Goal: Task Accomplishment & Management: Manage account settings

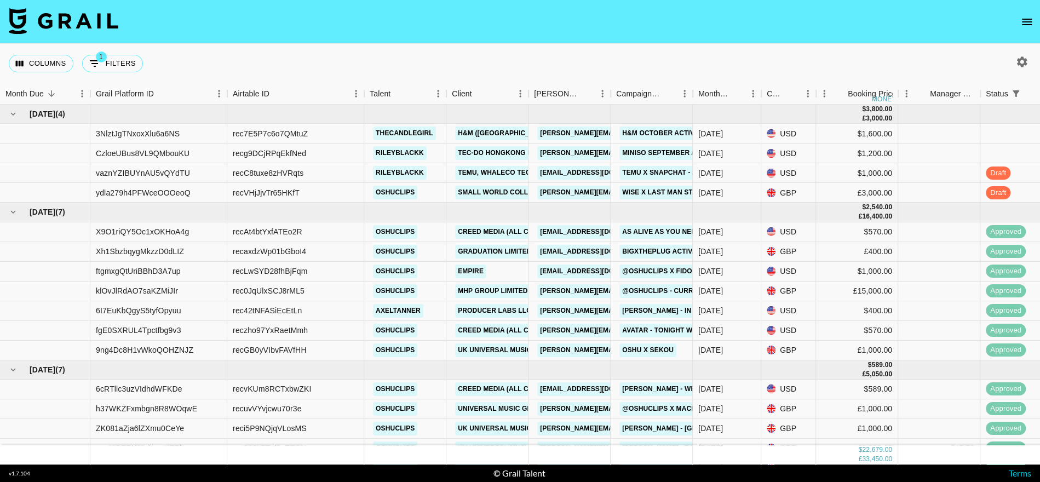
click at [1029, 26] on icon "open drawer" at bounding box center [1026, 21] width 13 height 13
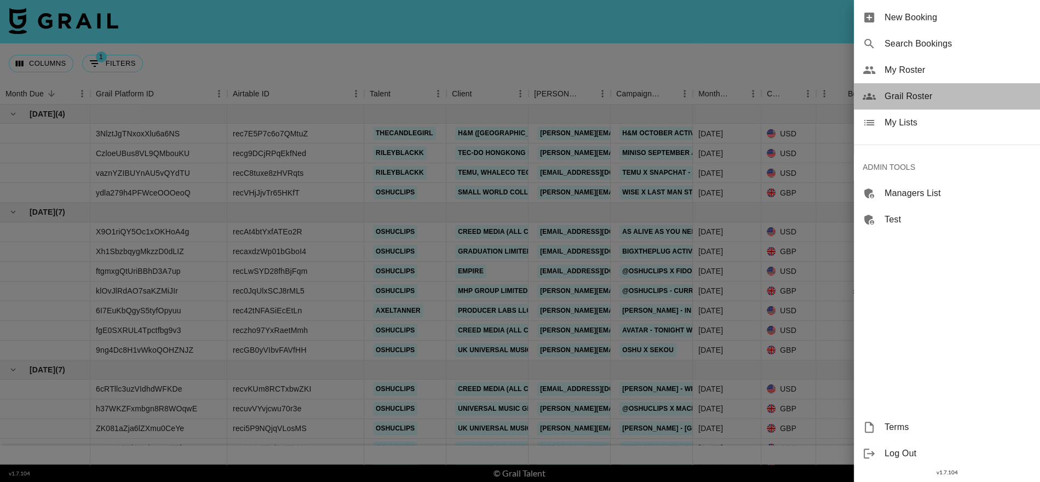
click at [912, 91] on span "Grail Roster" at bounding box center [958, 96] width 147 height 13
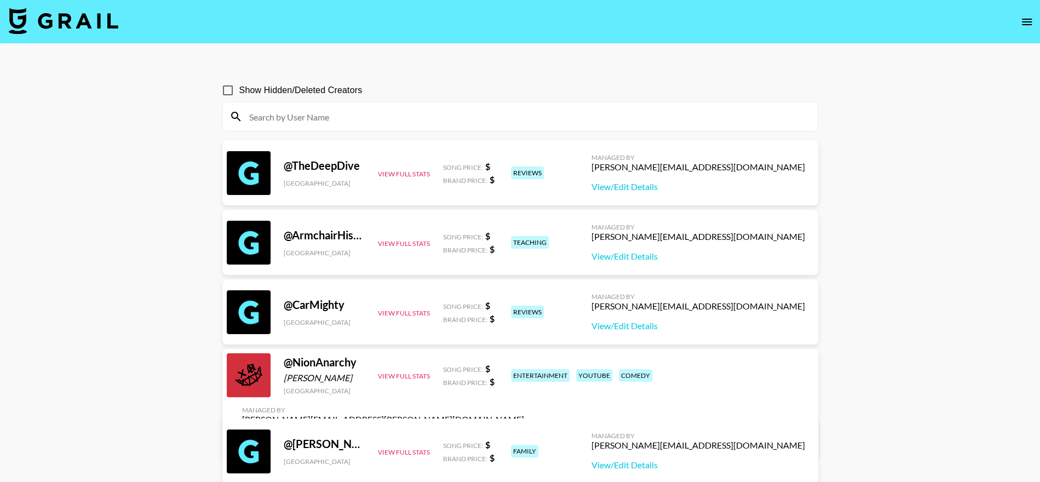
click at [411, 116] on input at bounding box center [527, 117] width 569 height 18
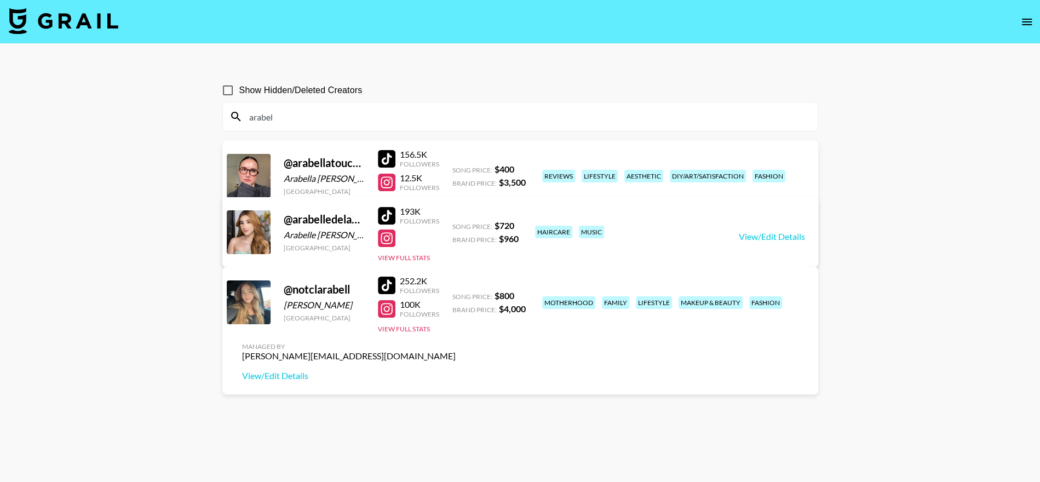
type input "arabel"
drag, startPoint x: 286, startPoint y: 217, endPoint x: 356, endPoint y: 215, distance: 69.6
click at [356, 215] on div "@ arabelledelacruzm" at bounding box center [324, 220] width 81 height 14
copy div "@ arabelledelac"
click at [763, 233] on link "View/Edit Details" at bounding box center [772, 236] width 66 height 11
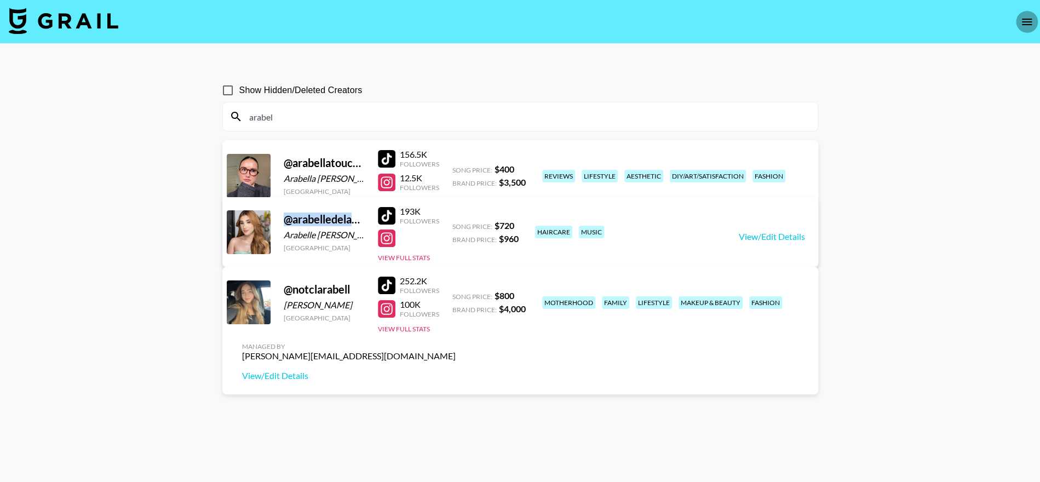
click at [1022, 16] on icon "open drawer" at bounding box center [1026, 21] width 13 height 13
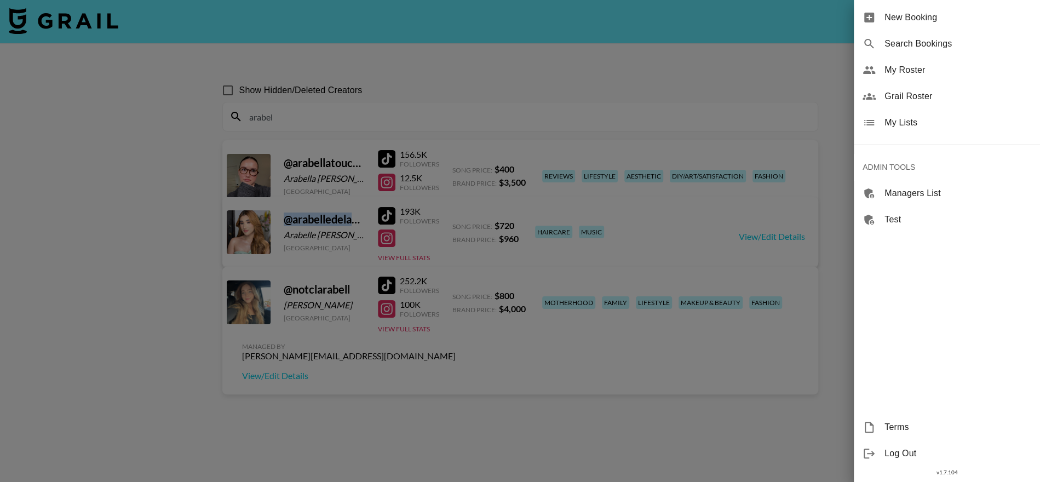
click at [926, 119] on span "My Lists" at bounding box center [958, 122] width 147 height 13
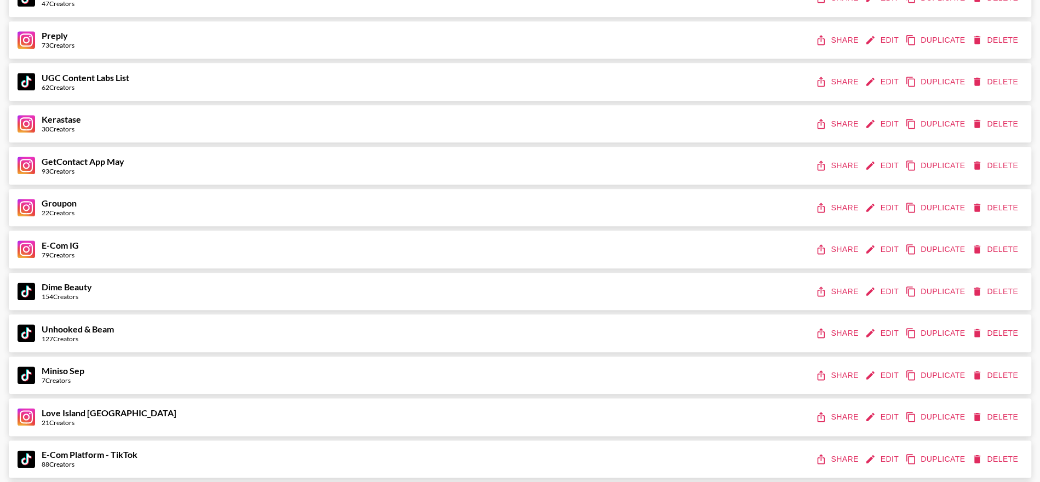
scroll to position [764, 0]
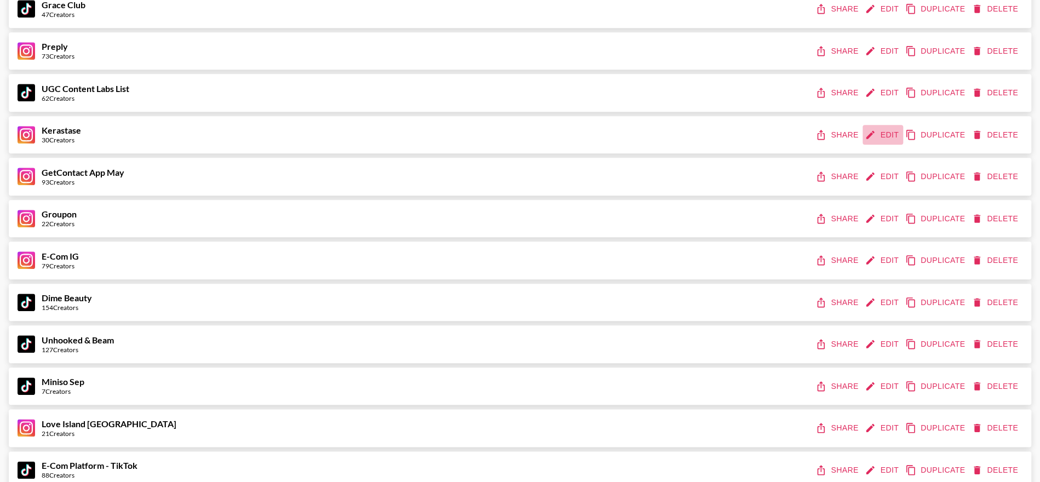
click at [880, 137] on button "Edit" at bounding box center [883, 135] width 41 height 20
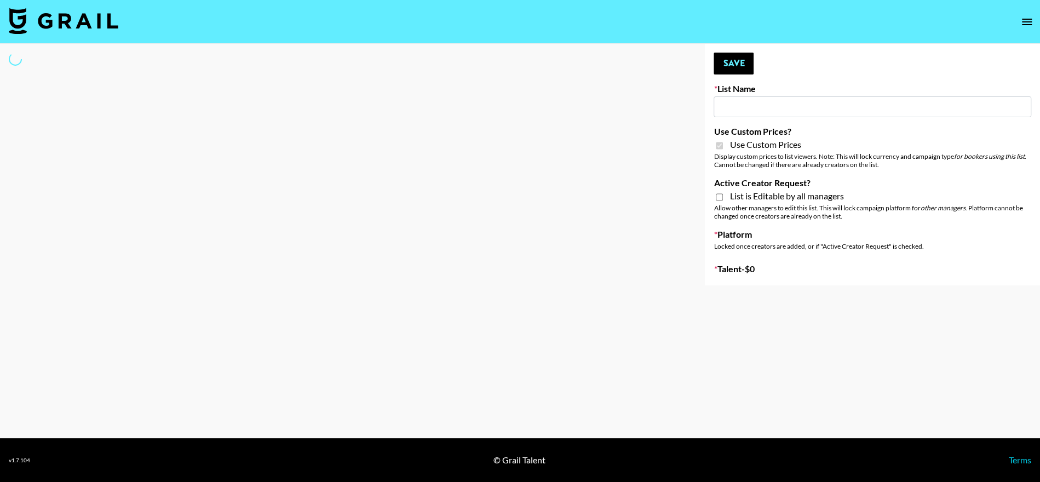
type input "Kerastase"
checkbox input "true"
select select "Brand"
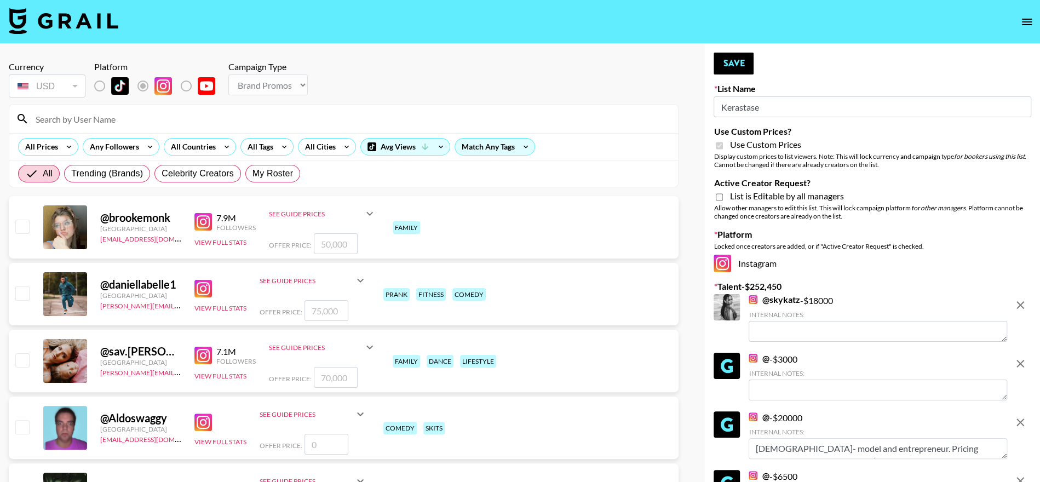
click at [782, 108] on input "Kerastase" at bounding box center [873, 106] width 318 height 21
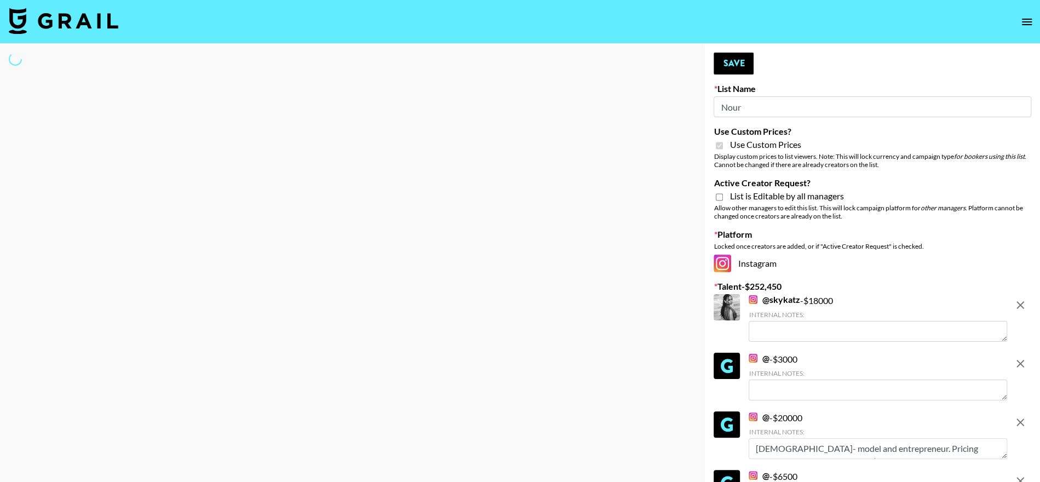
type input "Nouri"
select select "Brand"
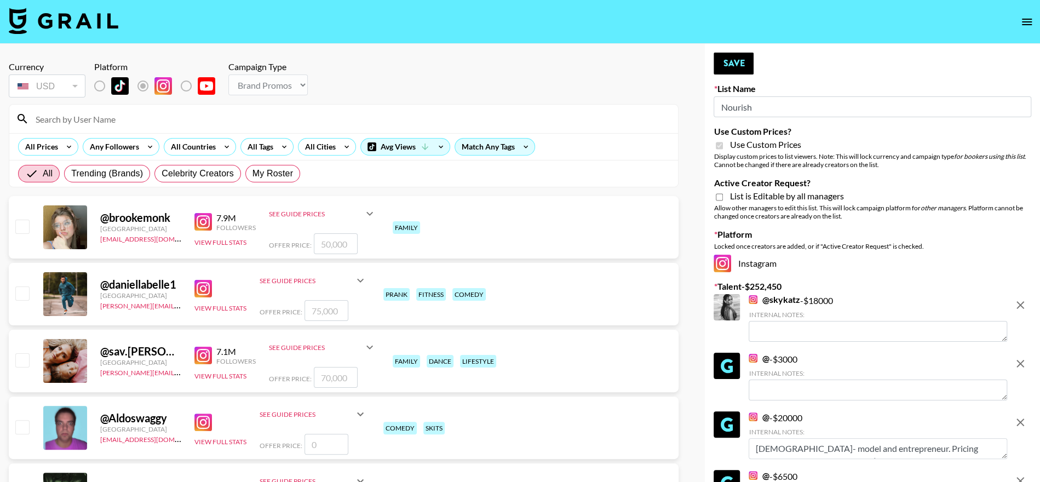
type input "Nourish"
click at [1022, 306] on icon "remove" at bounding box center [1021, 305] width 8 height 8
click at [1022, 360] on icon "remove" at bounding box center [1021, 364] width 8 height 8
click at [1022, 418] on icon "remove" at bounding box center [1021, 422] width 8 height 8
click at [1022, 477] on icon "remove" at bounding box center [1021, 481] width 8 height 8
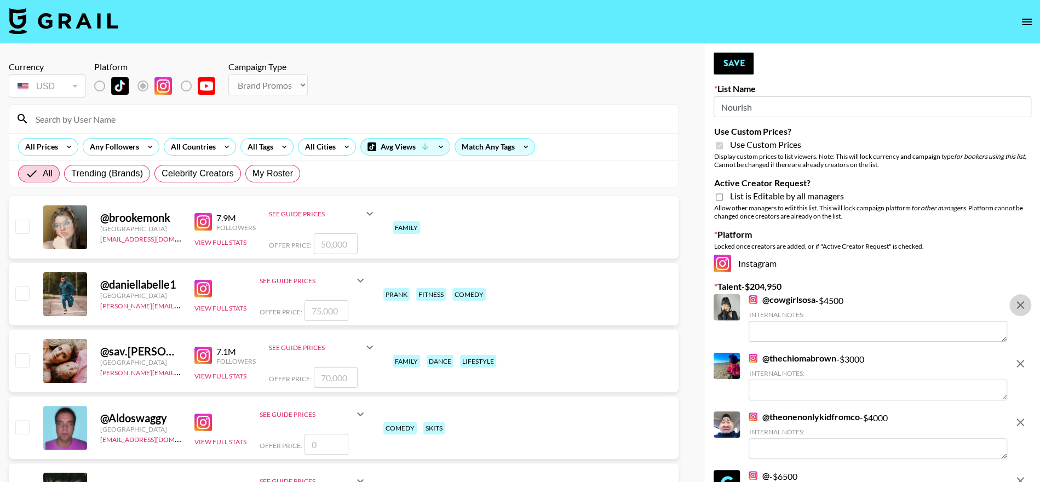
click at [1022, 307] on icon "remove" at bounding box center [1021, 305] width 8 height 8
click at [1022, 360] on icon "remove" at bounding box center [1021, 364] width 8 height 8
click at [1022, 418] on icon "remove" at bounding box center [1021, 422] width 8 height 8
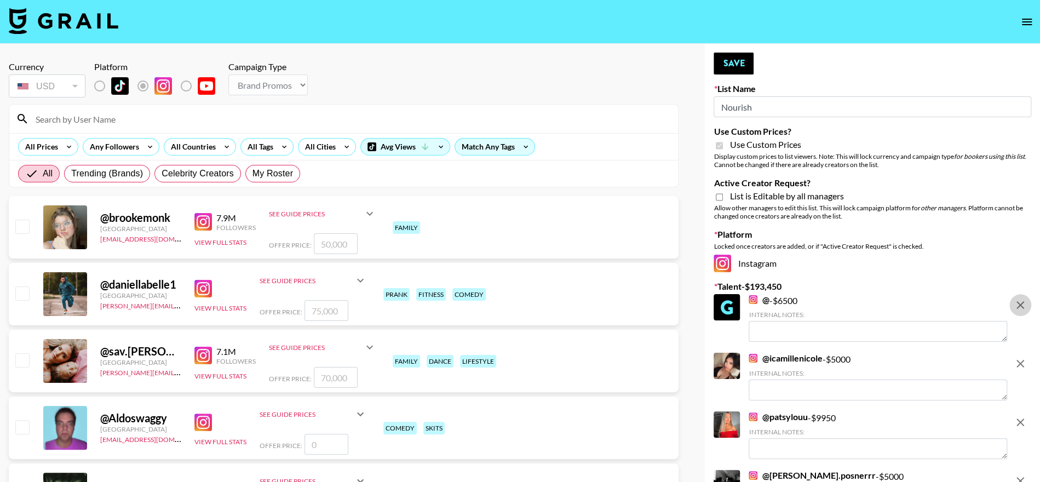
click at [1022, 307] on icon "remove" at bounding box center [1021, 305] width 8 height 8
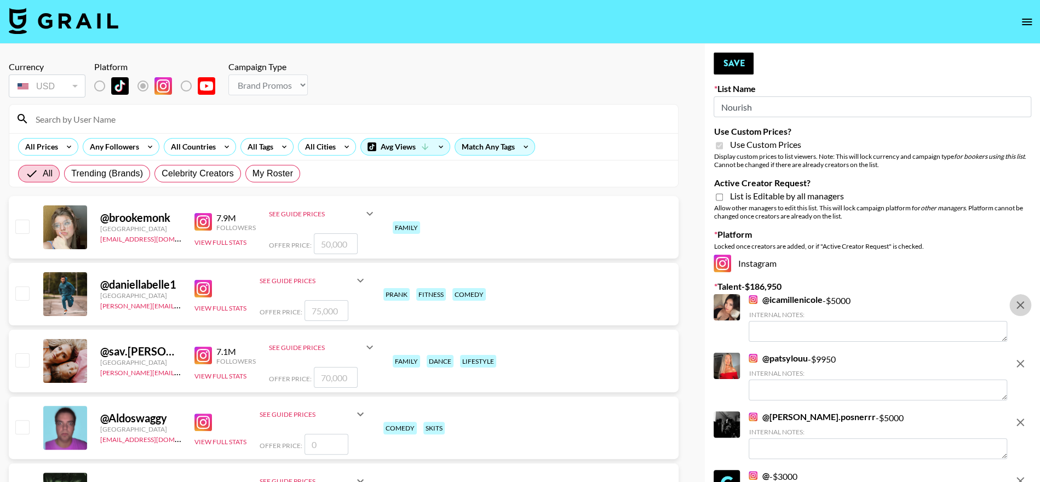
click at [1022, 307] on icon "remove" at bounding box center [1021, 305] width 8 height 8
click at [1022, 360] on icon "remove" at bounding box center [1021, 364] width 8 height 8
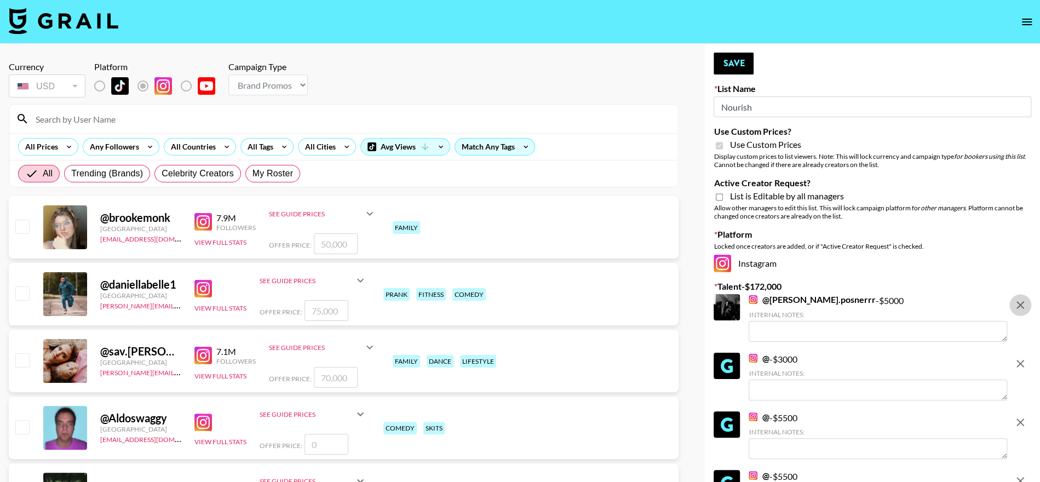
click at [1022, 307] on icon "remove" at bounding box center [1021, 305] width 8 height 8
click at [1022, 360] on icon "remove" at bounding box center [1021, 364] width 8 height 8
click at [1022, 307] on icon "remove" at bounding box center [1021, 305] width 8 height 8
click at [1022, 360] on icon "remove" at bounding box center [1021, 364] width 8 height 8
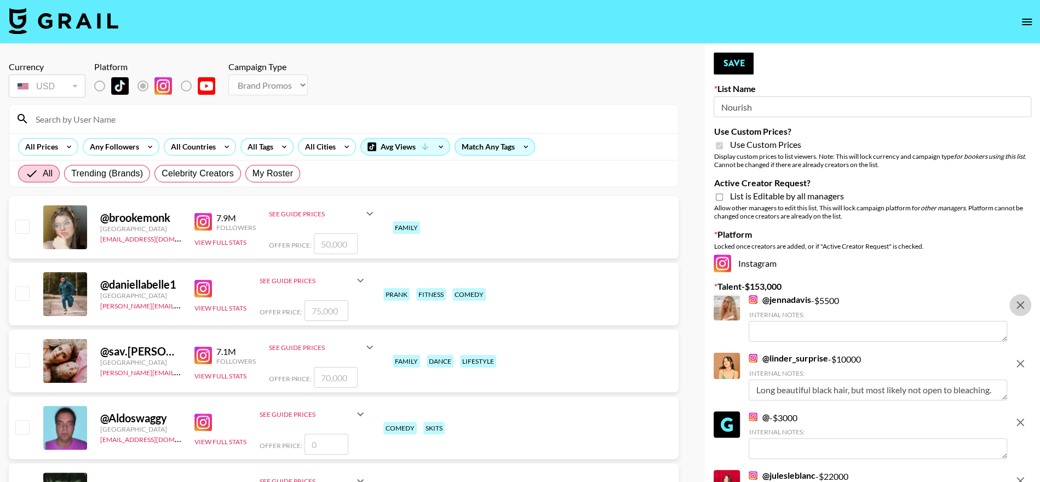
click at [1022, 307] on icon "remove" at bounding box center [1021, 305] width 8 height 8
click at [1022, 360] on icon "remove" at bounding box center [1021, 364] width 8 height 8
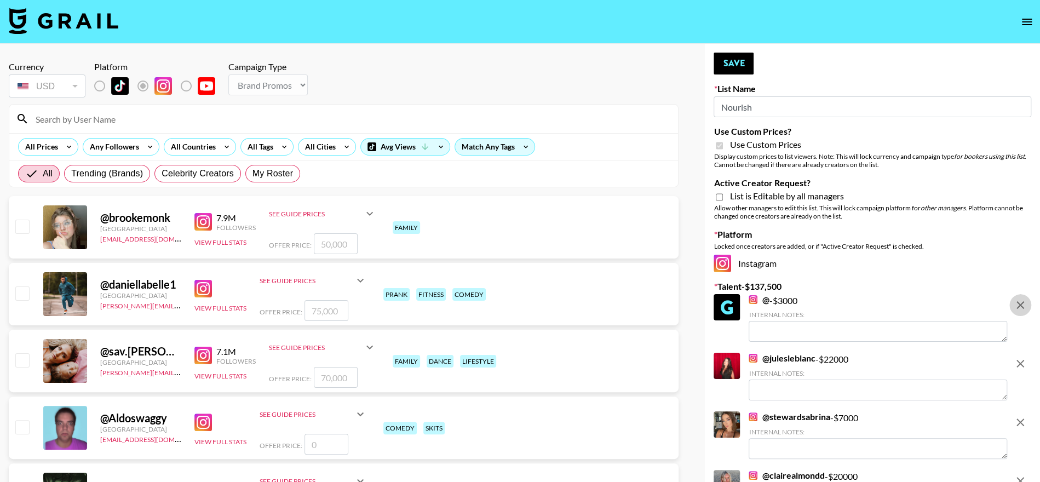
click at [1022, 307] on icon "remove" at bounding box center [1021, 305] width 8 height 8
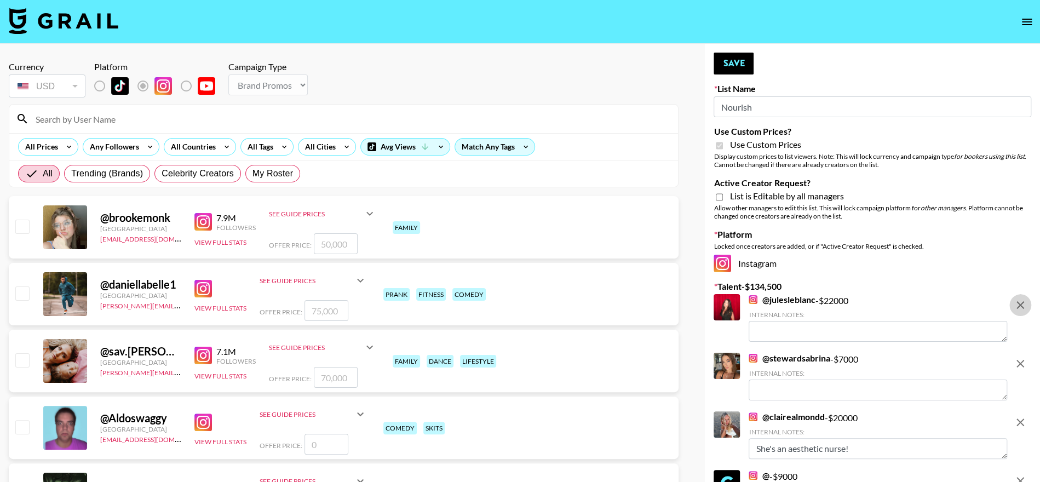
click at [1022, 307] on icon "remove" at bounding box center [1021, 305] width 8 height 8
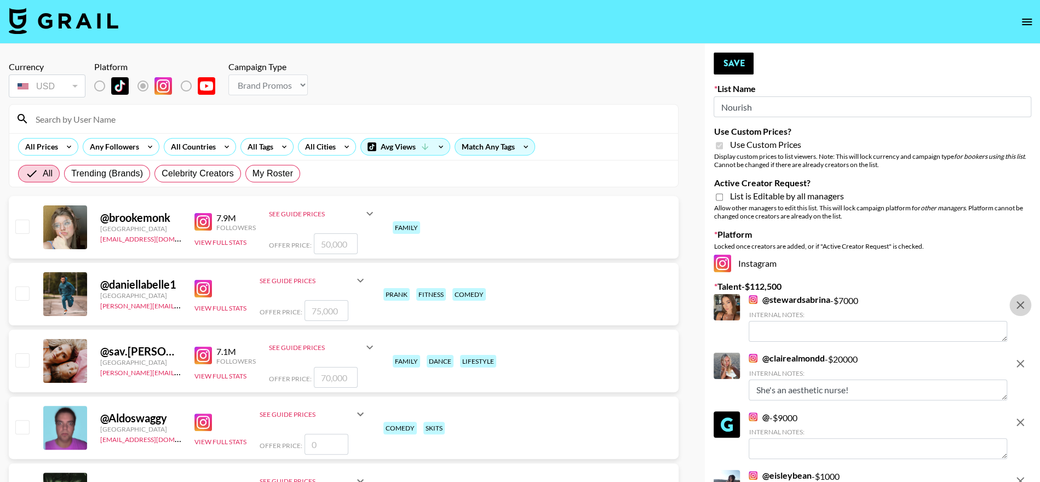
click at [1022, 307] on icon "remove" at bounding box center [1021, 305] width 8 height 8
click at [1022, 360] on icon "remove" at bounding box center [1021, 364] width 8 height 8
click at [1022, 418] on icon "remove" at bounding box center [1021, 422] width 8 height 8
click at [1022, 477] on icon "remove" at bounding box center [1021, 481] width 8 height 8
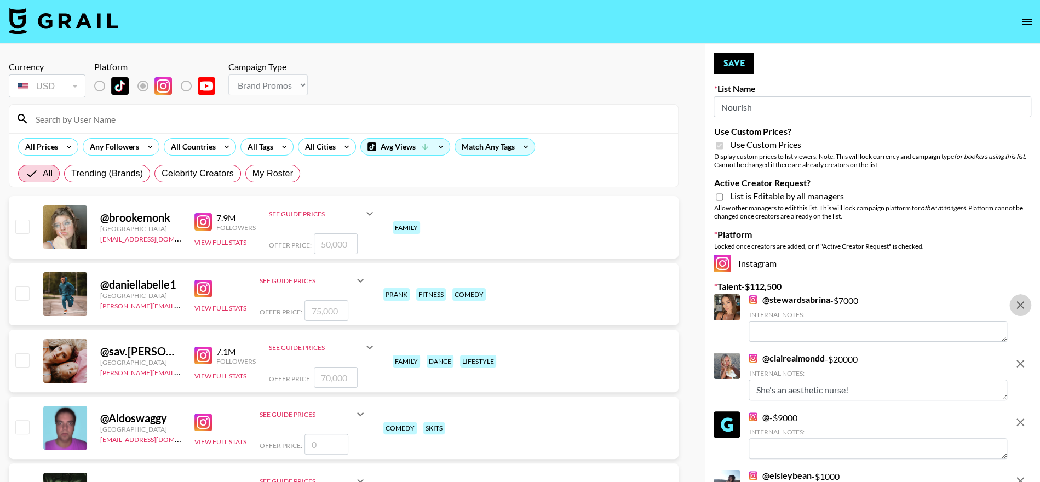
click at [1022, 307] on icon "remove" at bounding box center [1021, 305] width 8 height 8
click at [1022, 360] on icon "remove" at bounding box center [1021, 364] width 8 height 8
click at [1022, 418] on icon "remove" at bounding box center [1021, 422] width 8 height 8
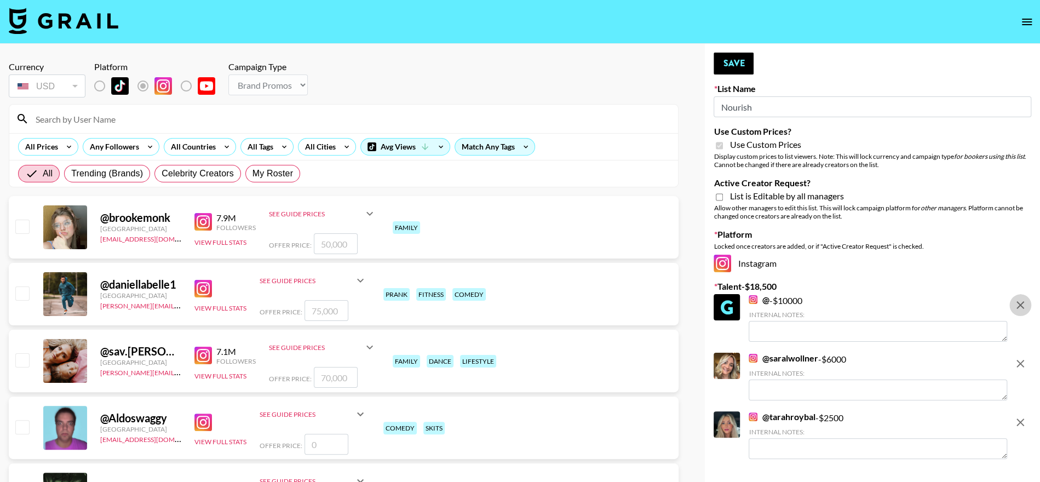
click at [1022, 307] on icon "remove" at bounding box center [1021, 305] width 8 height 8
click at [1022, 360] on icon "remove" at bounding box center [1021, 364] width 8 height 8
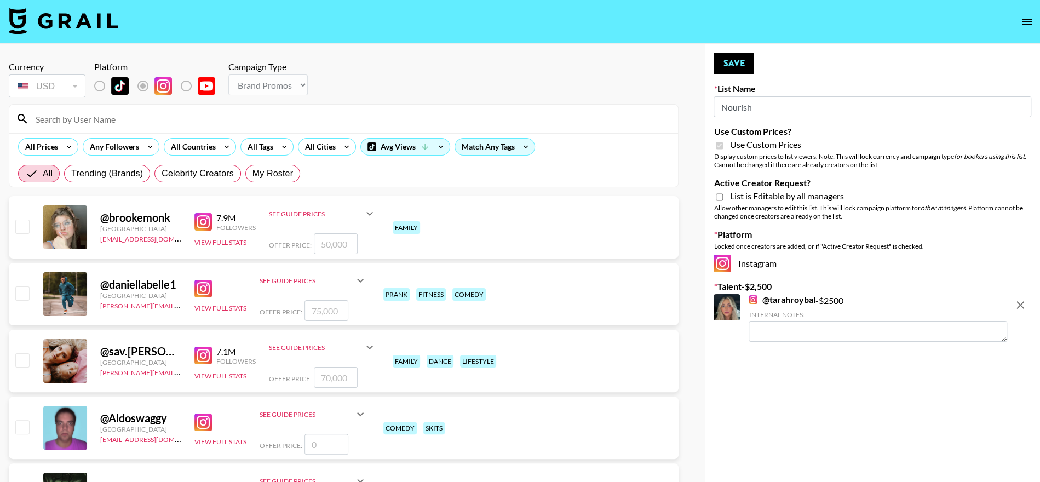
click at [1022, 307] on icon "remove" at bounding box center [1021, 305] width 8 height 8
click at [716, 198] on input "Active Creator Request?" at bounding box center [719, 197] width 7 height 10
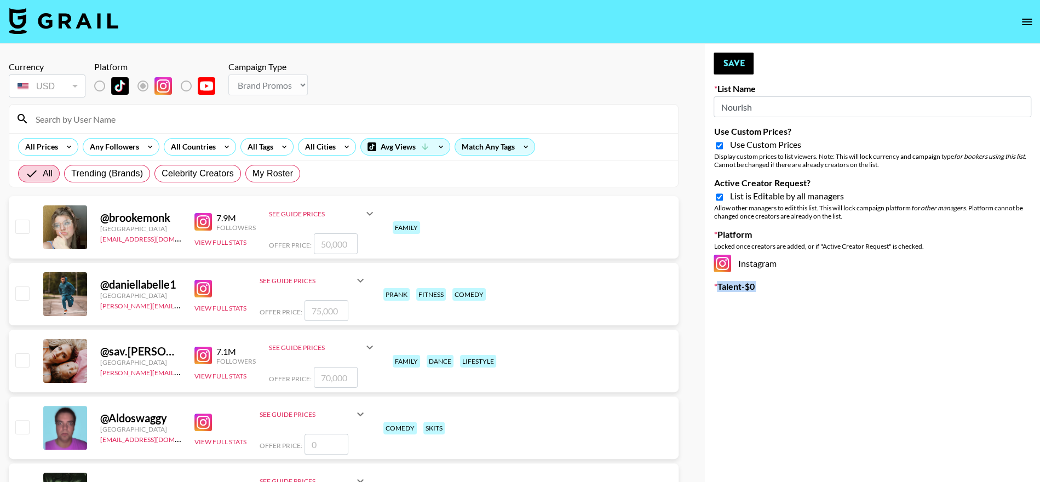
checkbox input "true"
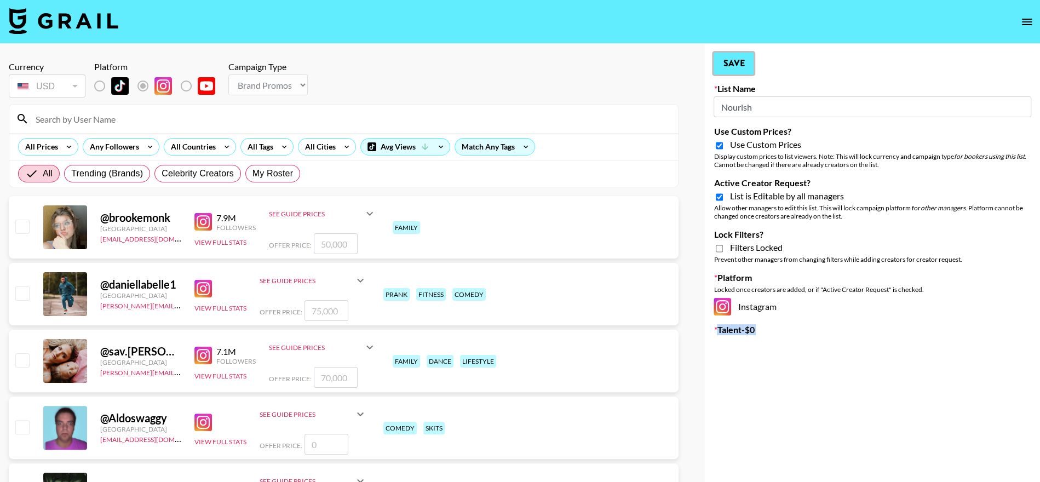
click at [734, 68] on button "Save" at bounding box center [734, 64] width 40 height 22
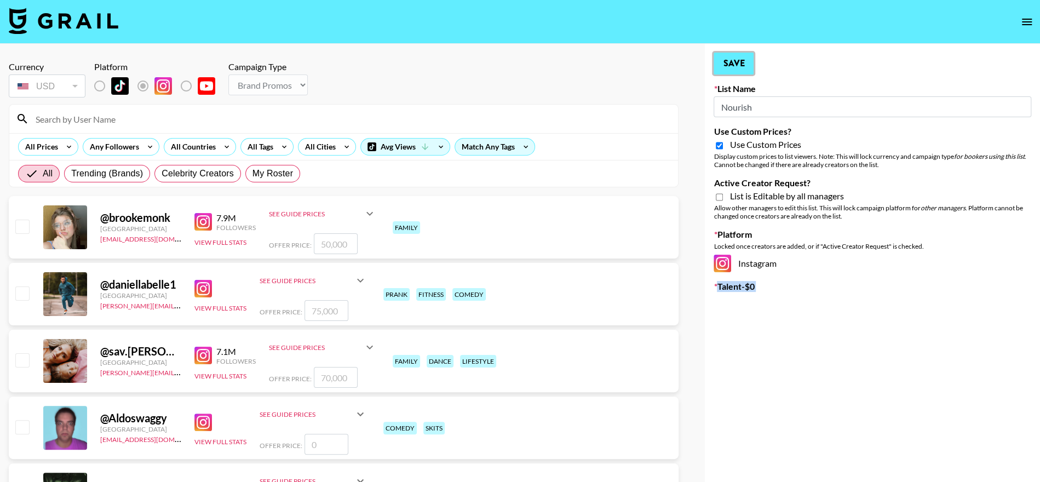
type input "Kerastase"
checkbox input "false"
type input "Nourish"
checkbox input "true"
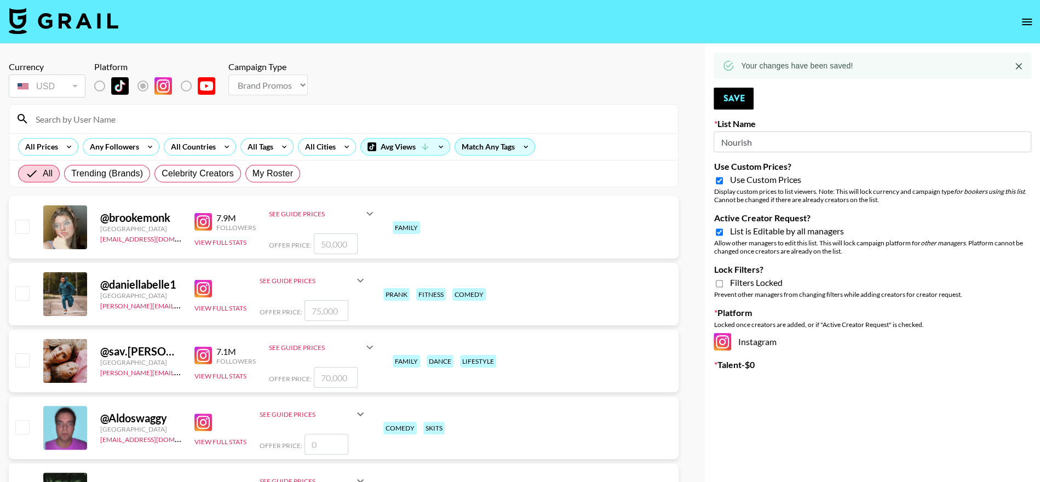
click at [618, 67] on div "Currency USD USD ​ Platform Campaign Type Choose Type... Song Promos Brand Prom…" at bounding box center [344, 80] width 670 height 38
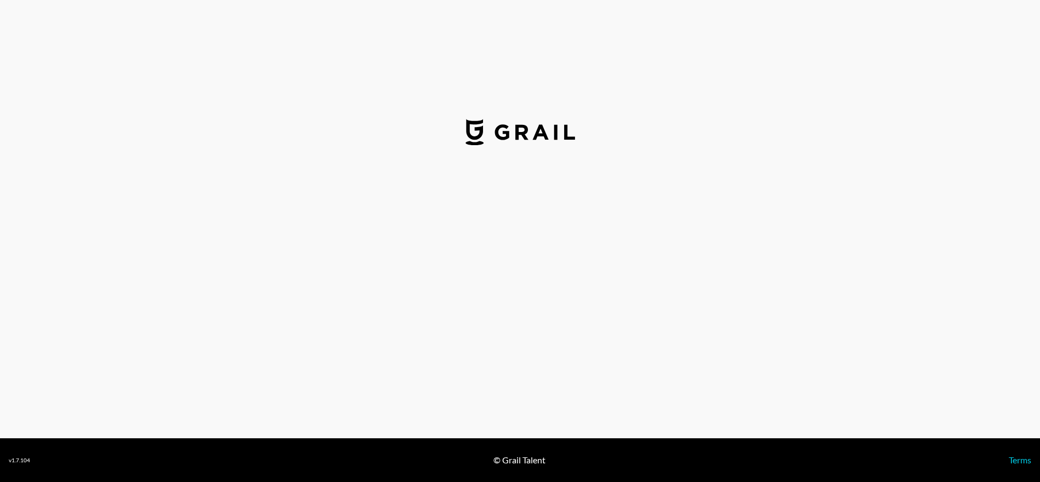
select select "USD"
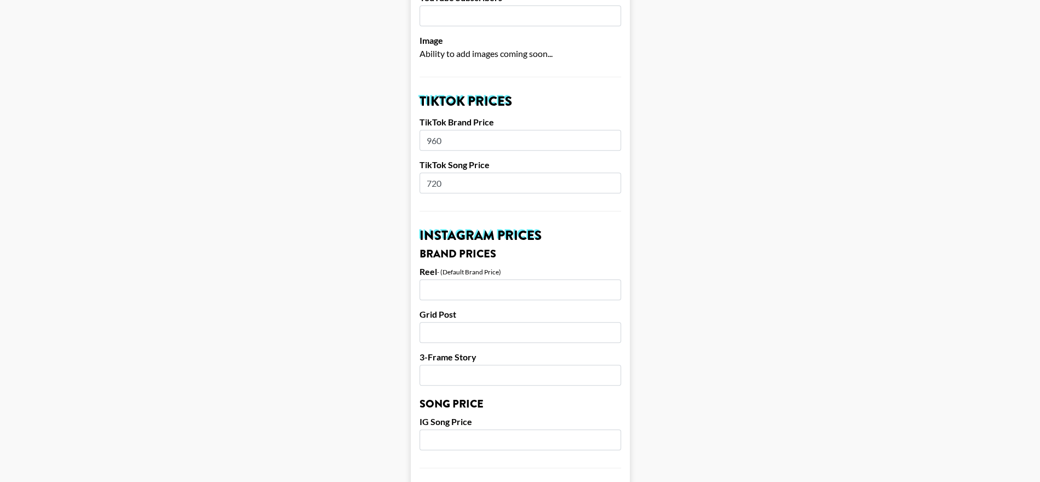
scroll to position [75, 0]
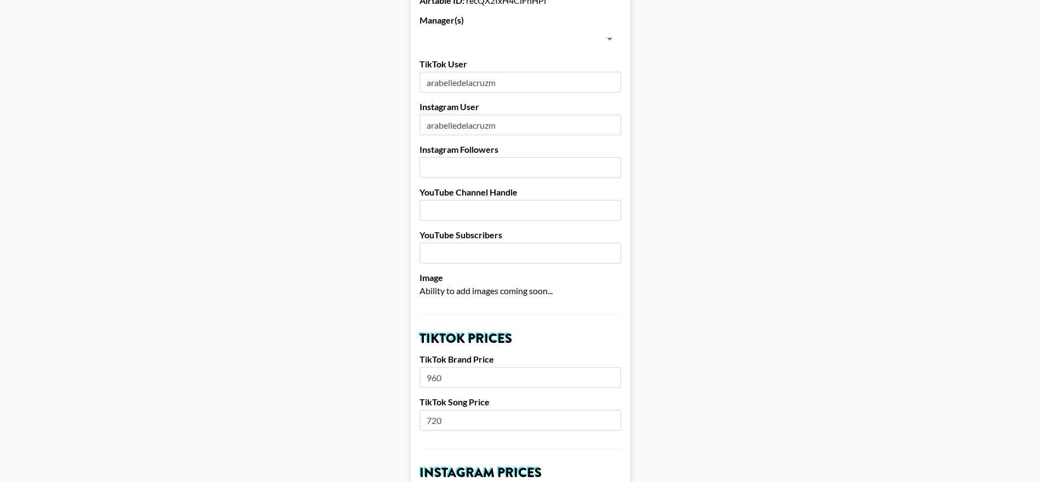
click at [471, 89] on input "arabelledelacruzm" at bounding box center [521, 82] width 202 height 21
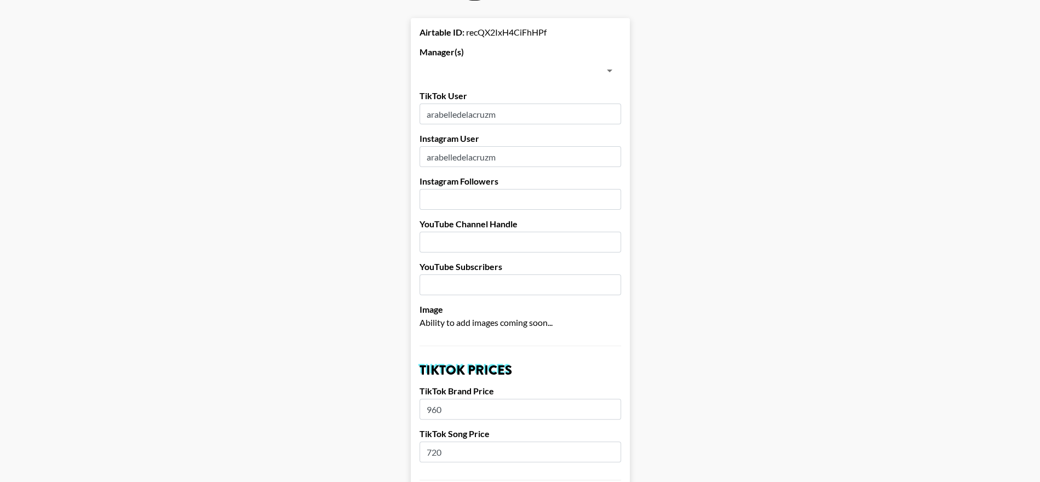
scroll to position [0, 0]
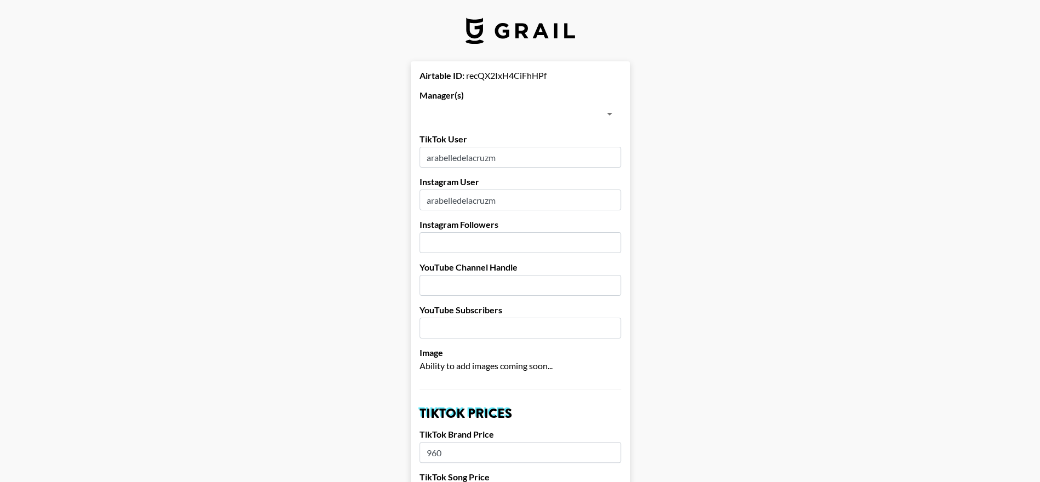
click at [466, 158] on input "arabelledelacruzm" at bounding box center [521, 157] width 202 height 21
